Goal: Task Accomplishment & Management: Manage account settings

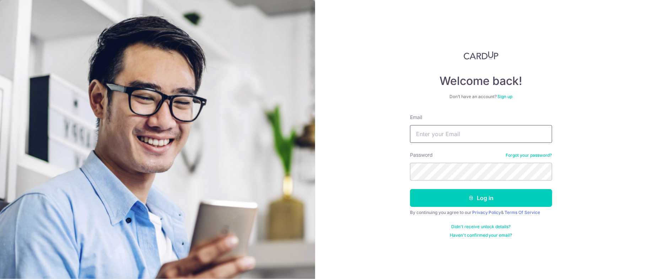
click at [418, 132] on input "Email" at bounding box center [481, 134] width 142 height 18
type input "[EMAIL_ADDRESS][DOMAIN_NAME]"
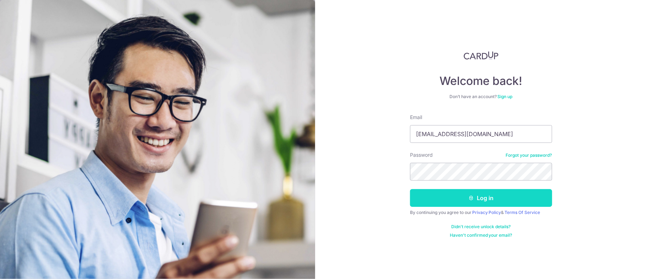
click at [426, 195] on button "Log in" at bounding box center [481, 198] width 142 height 18
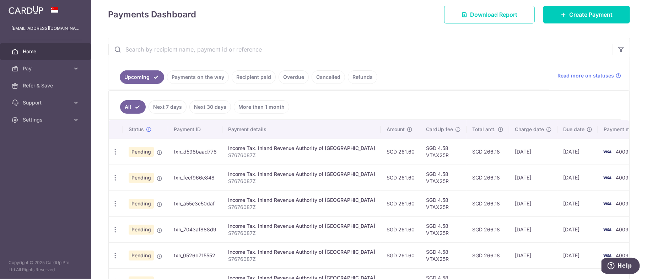
scroll to position [140, 0]
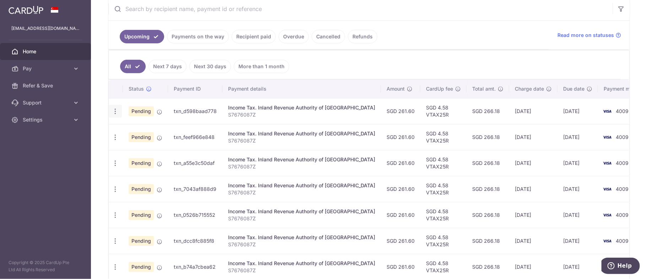
click at [113, 112] on icon "button" at bounding box center [115, 111] width 7 height 7
click at [146, 151] on span "Cancel payment" at bounding box center [153, 148] width 48 height 9
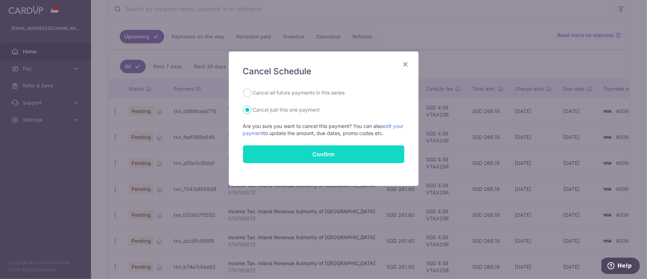
click at [317, 157] on button "Confirm" at bounding box center [323, 154] width 161 height 18
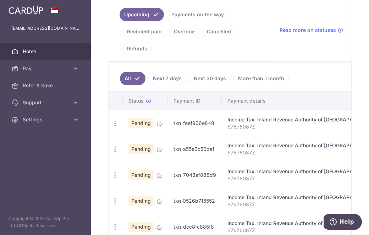
scroll to position [195, 0]
